Goal: Entertainment & Leisure: Consume media (video, audio)

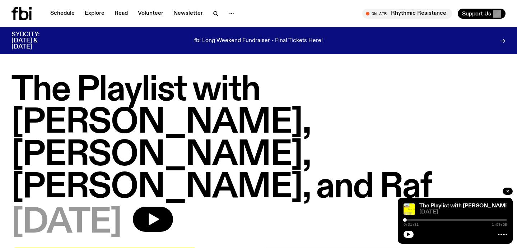
drag, startPoint x: 81, startPoint y: 94, endPoint x: 123, endPoint y: 8, distance: 96.3
click at [81, 94] on h1 "The Playlist with [PERSON_NAME], [PERSON_NAME], [PERSON_NAME], and Raf" at bounding box center [258, 138] width 494 height 129
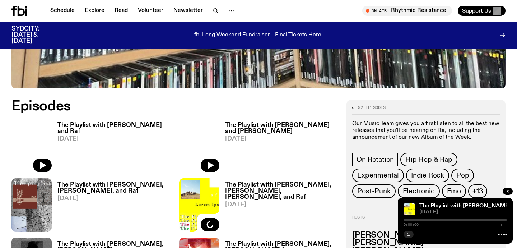
scroll to position [299, 0]
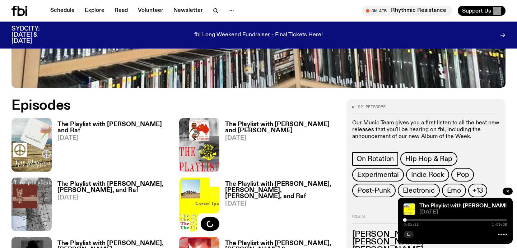
click at [99, 125] on h3 "The Playlist with Jim and Raf" at bounding box center [113, 127] width 113 height 12
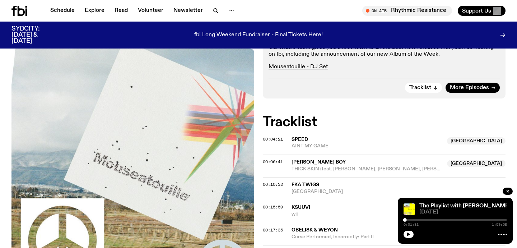
scroll to position [184, 0]
click at [507, 191] on icon "button" at bounding box center [508, 191] width 4 height 4
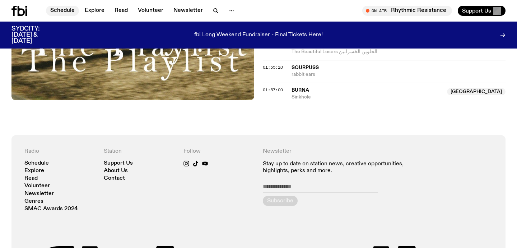
scroll to position [801, 0]
